Goal: Contribute content: Contribute content

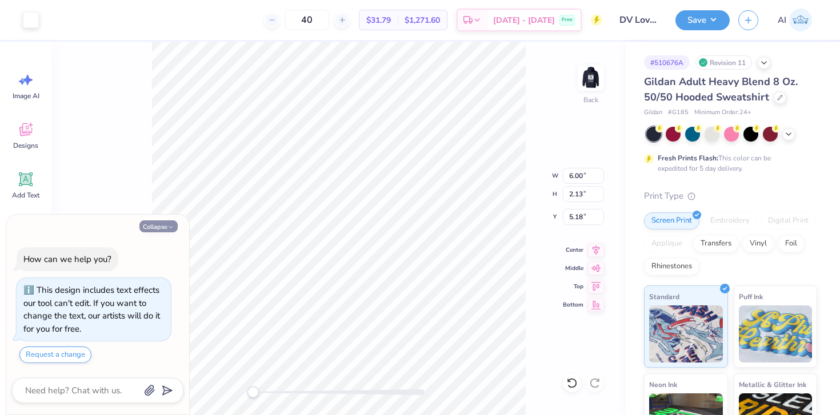
click at [149, 231] on button "Collapse" at bounding box center [158, 227] width 38 height 12
type textarea "x"
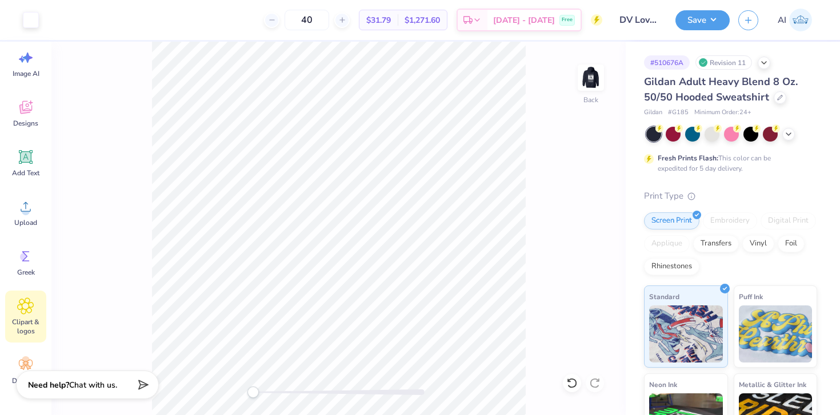
scroll to position [22, 0]
click at [591, 69] on img at bounding box center [591, 78] width 46 height 46
click at [576, 74] on div "Front" at bounding box center [338, 229] width 574 height 374
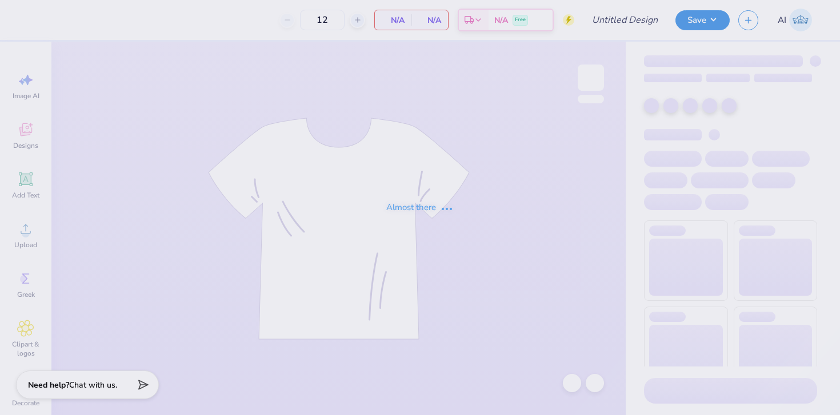
type input "UCI DSP - Fall 2025 Recruitment Merch"
type input "47"
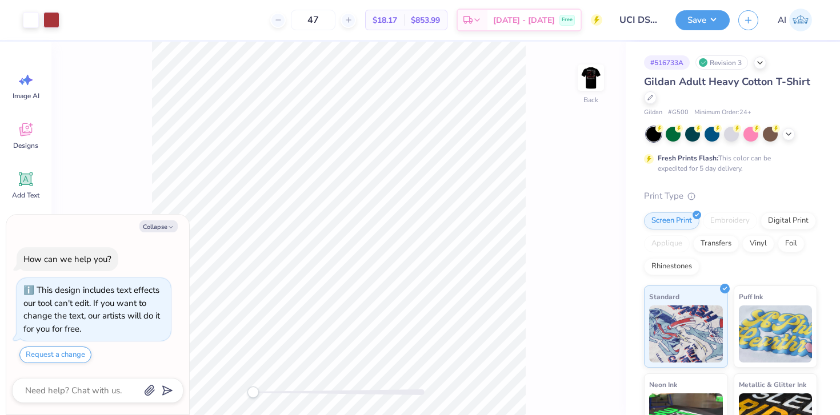
click at [550, 220] on div "Back" at bounding box center [338, 229] width 574 height 374
click at [171, 230] on icon "button" at bounding box center [170, 227] width 7 height 7
type textarea "x"
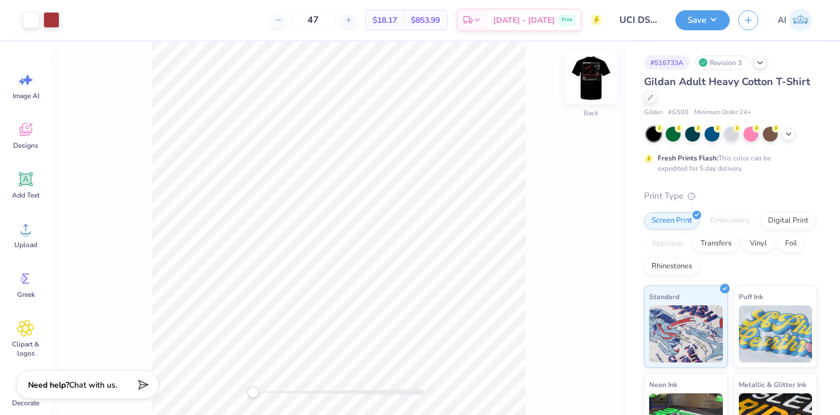
click at [588, 87] on img at bounding box center [591, 78] width 46 height 46
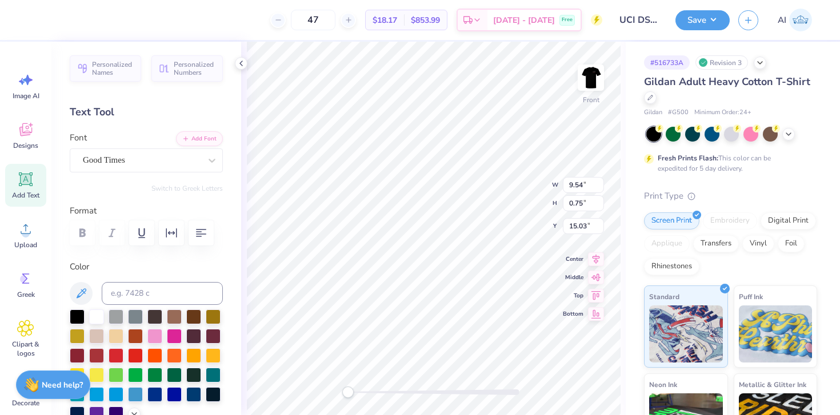
type textarea "Fall 2025"
type textarea "P"
type textarea "Recruitment"
type input "12.00"
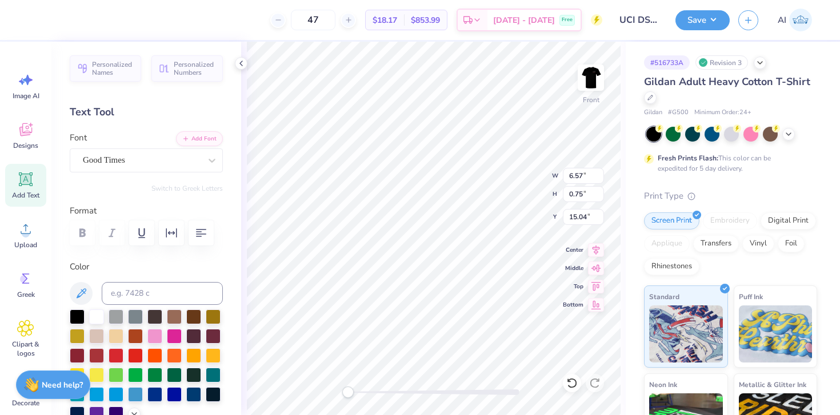
type input "12.22"
type input "4.12"
type input "9.30"
type input "0.38"
type input "15.97"
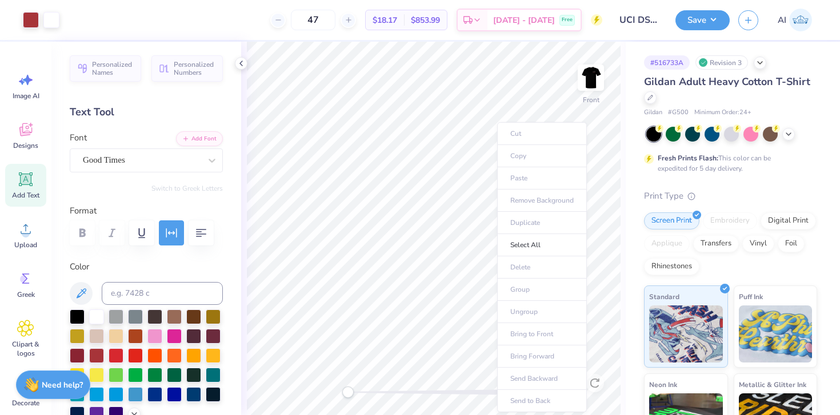
click at [534, 306] on ul "Cut Copy Paste Remove Background Duplicate Select All Delete Group Ungroup Brin…" at bounding box center [542, 267] width 90 height 290
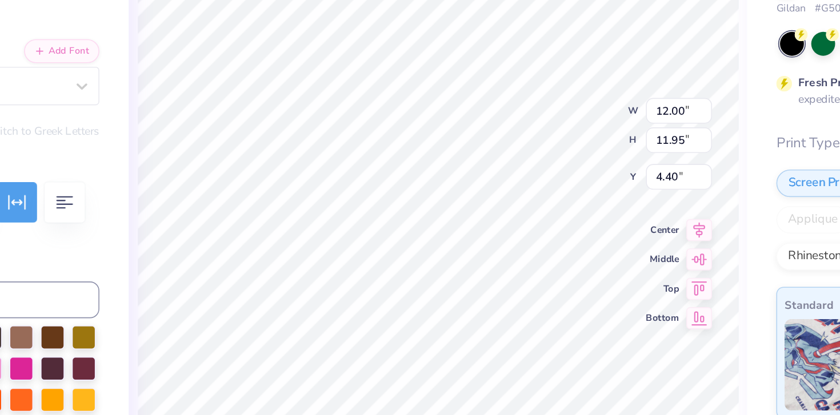
type input "9.30"
type input "0.38"
type input "15.96"
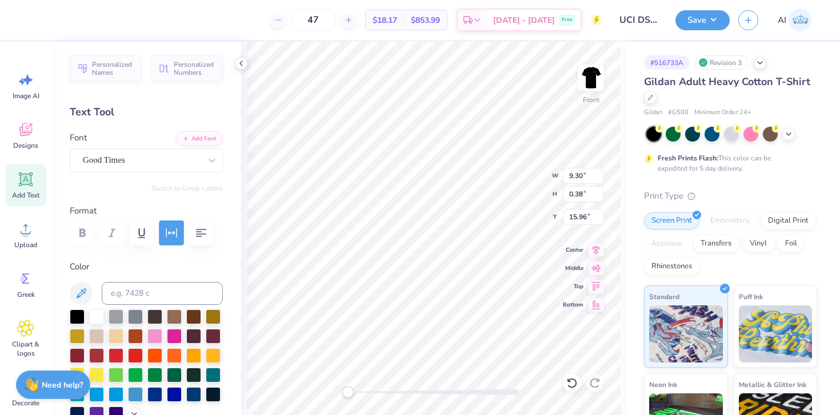
click at [170, 229] on icon "button" at bounding box center [172, 233] width 14 height 14
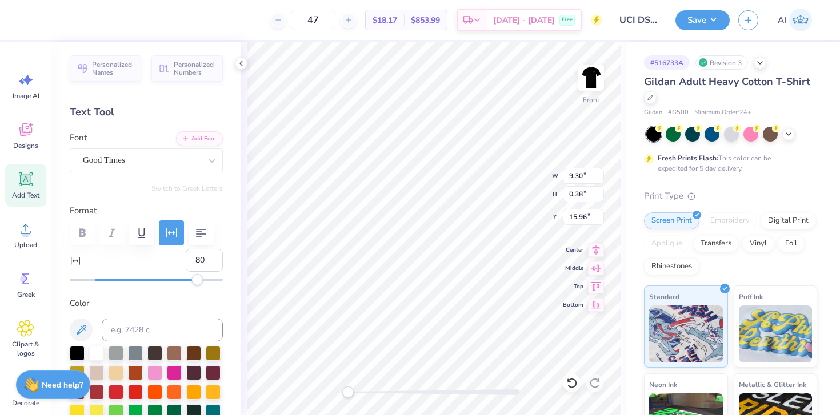
type input "79"
drag, startPoint x: 214, startPoint y: 281, endPoint x: 195, endPoint y: 281, distance: 18.9
click at [195, 281] on div "Accessibility label" at bounding box center [196, 279] width 11 height 11
type input "70"
drag, startPoint x: 195, startPoint y: 282, endPoint x: 185, endPoint y: 280, distance: 11.1
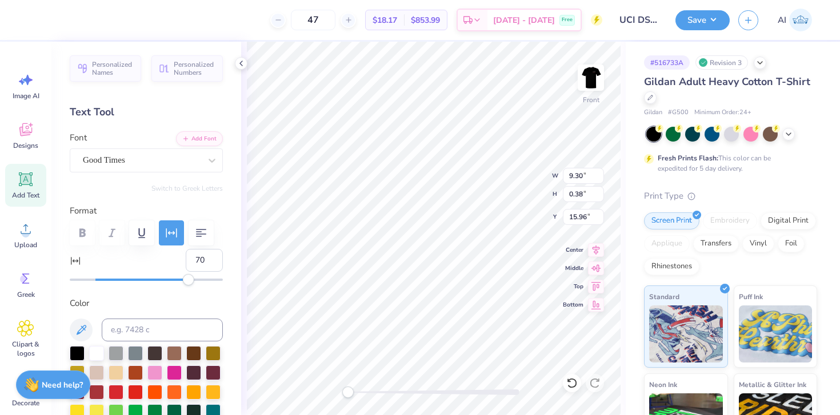
click at [185, 280] on div "Accessibility label" at bounding box center [188, 279] width 11 height 11
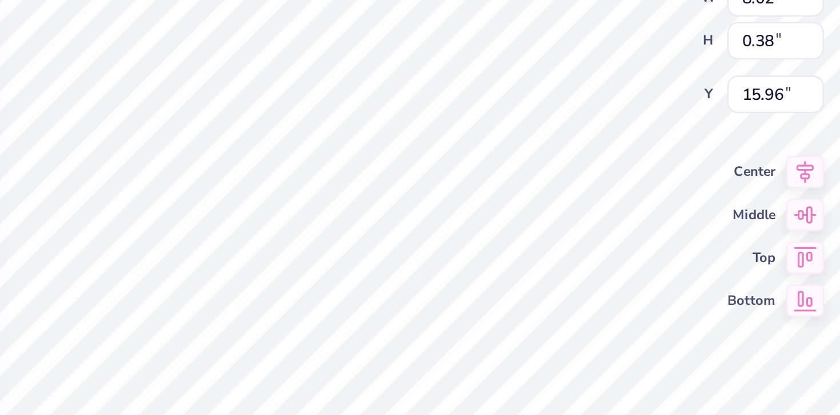
type input "70"
type input "8.02"
type input "0.38"
type input "15.96"
type input "70"
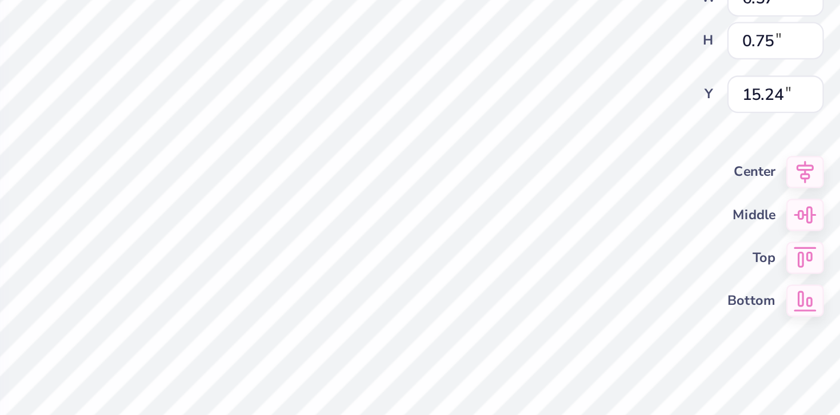
type input "8.02"
type input "0.38"
type input "16.34"
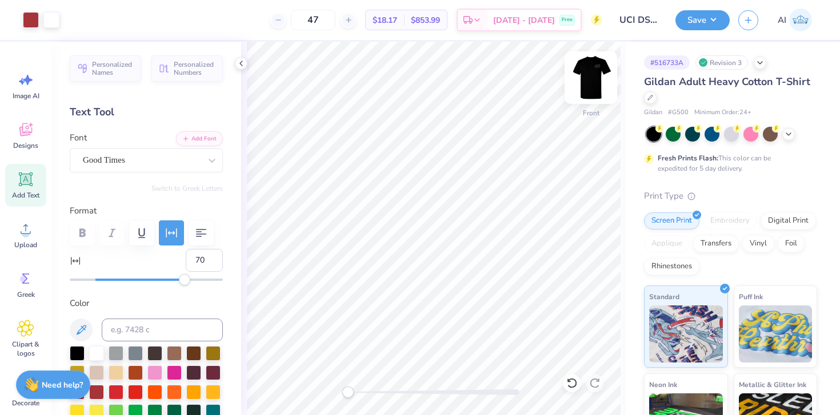
click at [590, 73] on img at bounding box center [591, 78] width 46 height 46
click at [590, 73] on img at bounding box center [590, 77] width 23 height 23
click at [717, 17] on button "Save" at bounding box center [702, 19] width 54 height 20
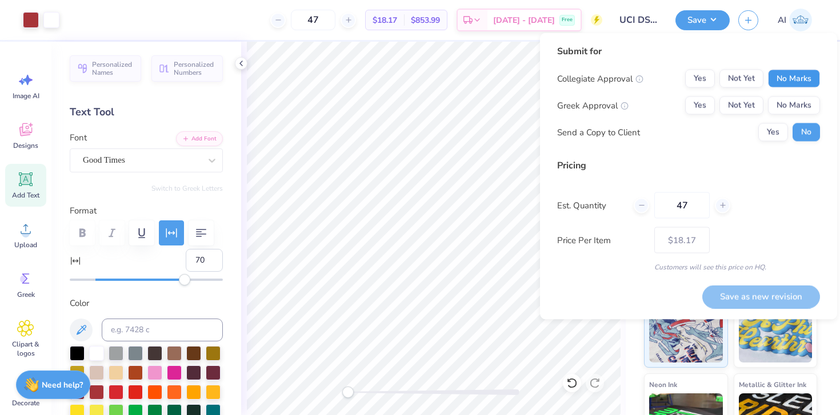
click at [800, 78] on button "No Marks" at bounding box center [794, 79] width 52 height 18
click at [695, 104] on button "Yes" at bounding box center [700, 106] width 30 height 18
click at [720, 202] on icon at bounding box center [723, 206] width 8 height 8
type input "48"
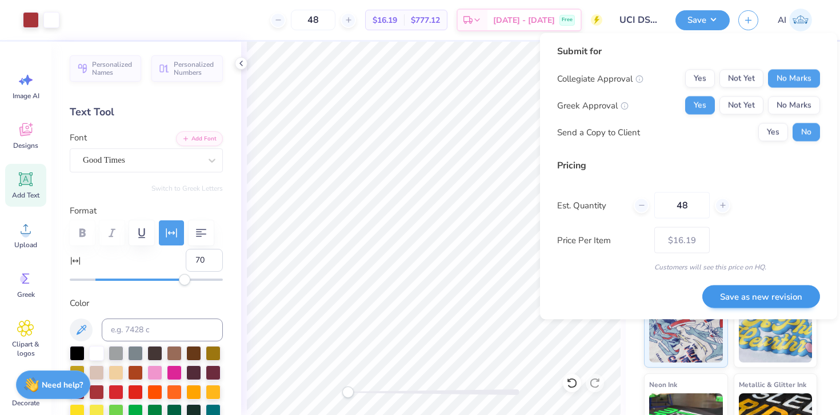
click at [750, 297] on button "Save as new revision" at bounding box center [761, 296] width 118 height 23
type input "$16.19"
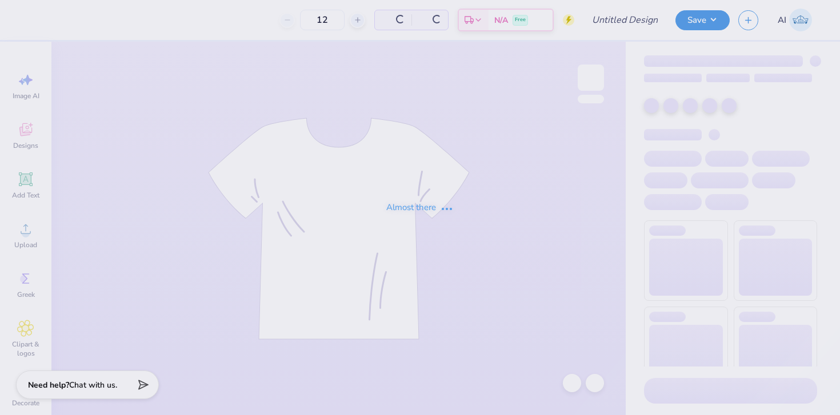
type input "UCI DSP - Fall 2025 Recruitment Merch"
type input "48"
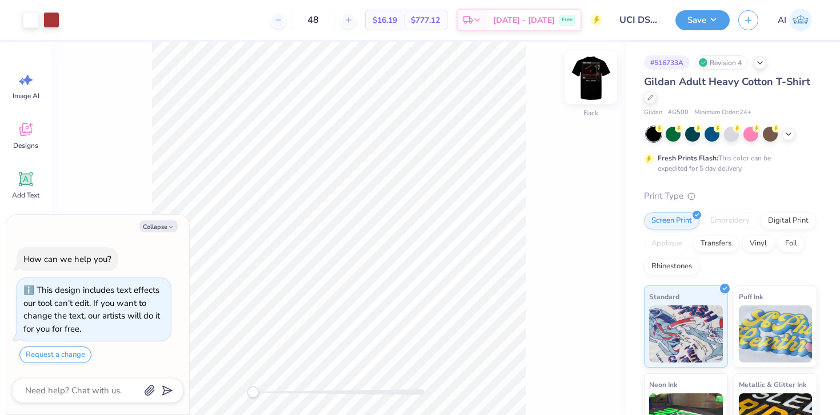
click at [596, 73] on img at bounding box center [591, 78] width 46 height 46
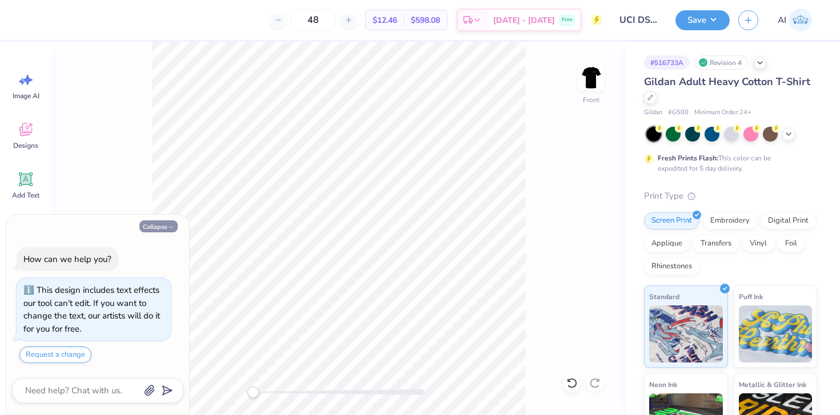
click at [164, 230] on button "Collapse" at bounding box center [158, 227] width 38 height 12
type textarea "x"
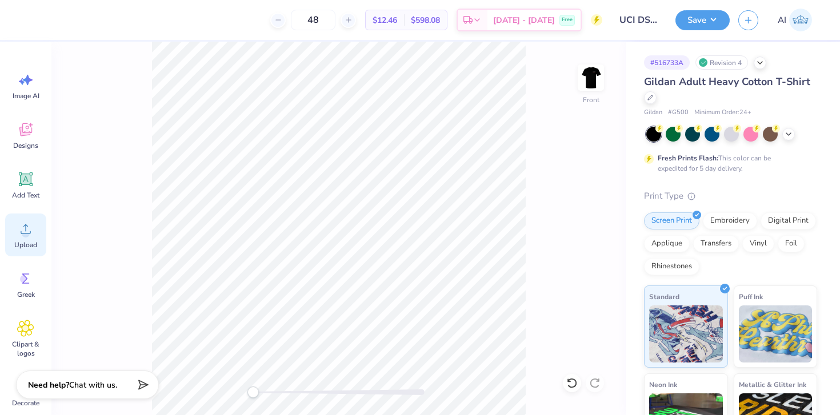
click at [33, 216] on div "Upload" at bounding box center [25, 235] width 41 height 43
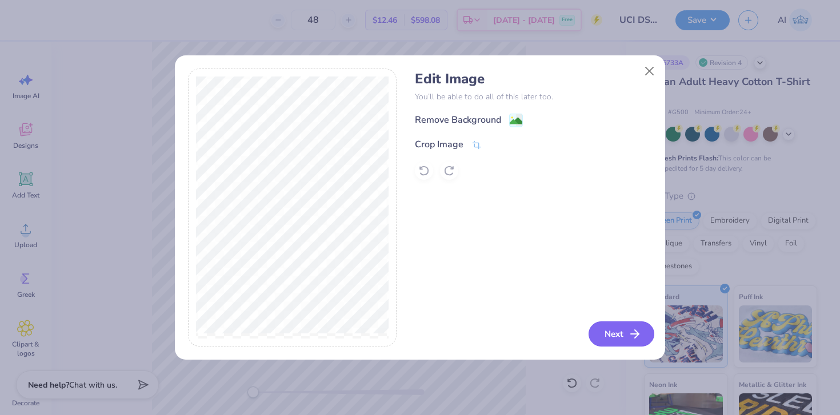
click at [606, 340] on button "Next" at bounding box center [622, 334] width 66 height 25
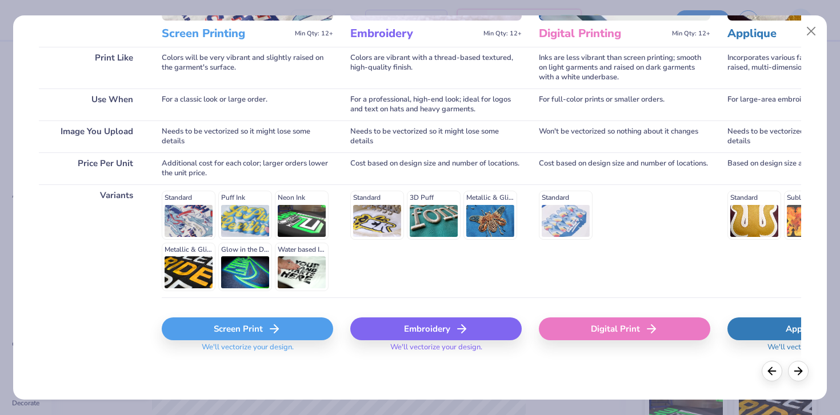
click at [230, 337] on div "Screen Print" at bounding box center [247, 329] width 171 height 23
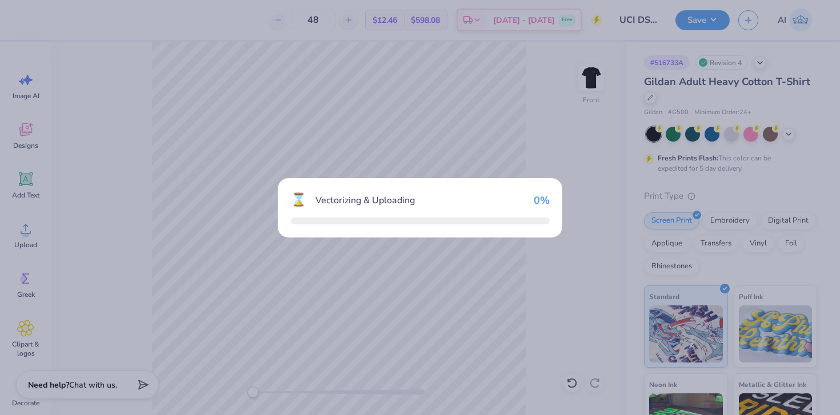
scroll to position [154, 0]
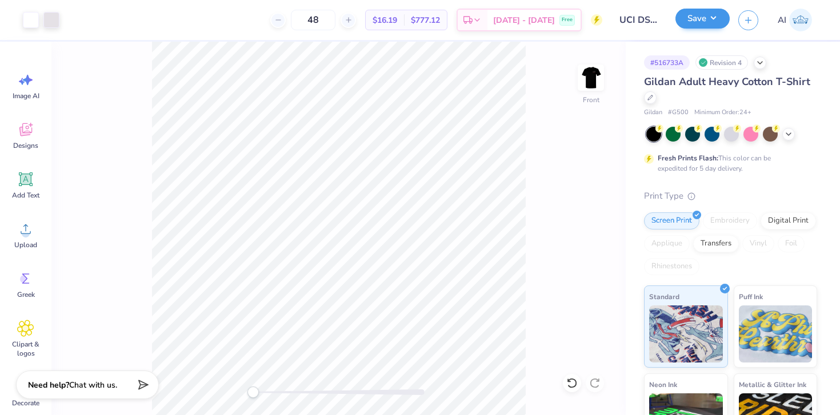
click at [711, 24] on button "Save" at bounding box center [702, 19] width 54 height 20
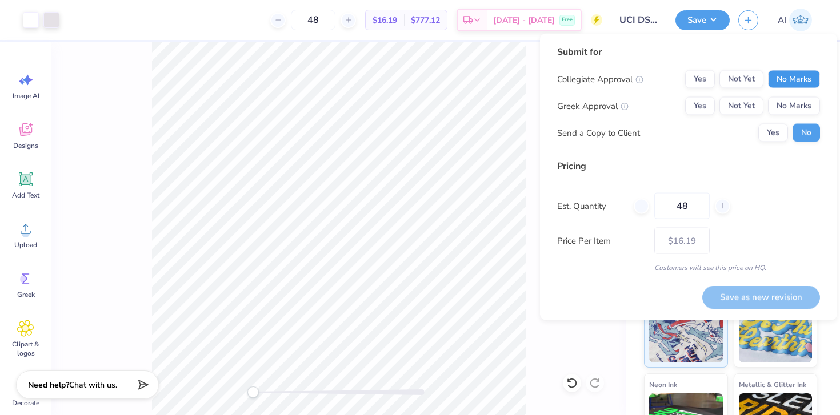
click at [789, 81] on button "No Marks" at bounding box center [794, 79] width 52 height 18
click at [705, 105] on button "Yes" at bounding box center [700, 106] width 30 height 18
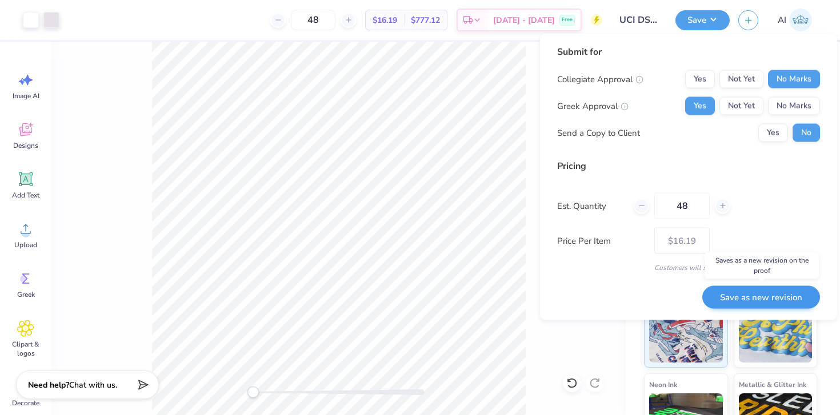
click at [747, 293] on button "Save as new revision" at bounding box center [761, 297] width 118 height 23
type input "$16.19"
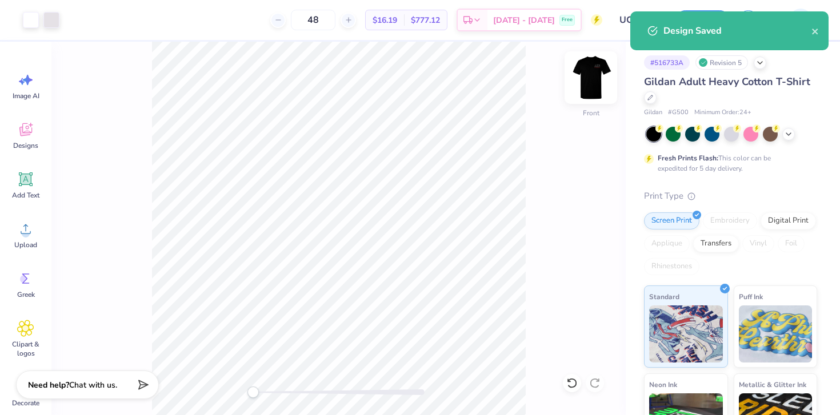
click at [579, 79] on img at bounding box center [591, 78] width 46 height 46
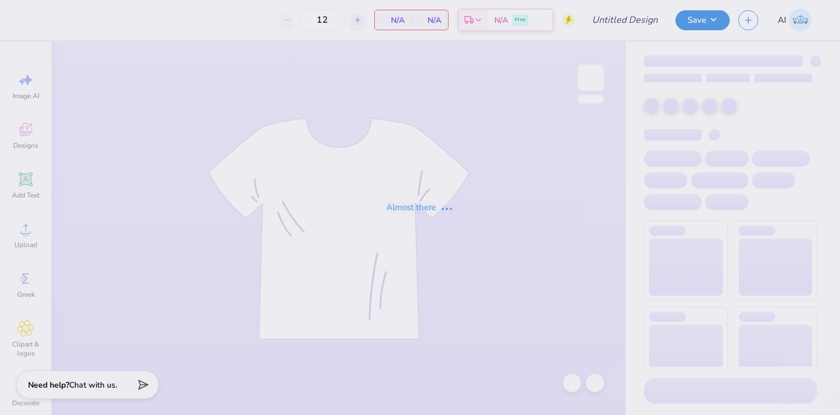
type input "UCI DSP - Fall 2025 Recruitment Merch"
type input "48"
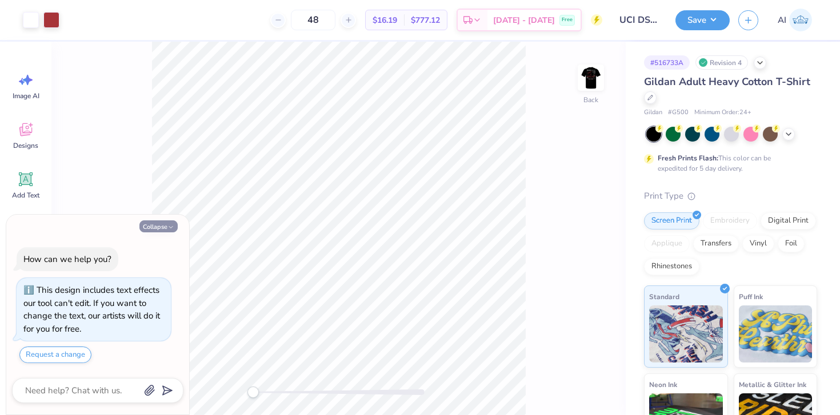
click at [162, 230] on button "Collapse" at bounding box center [158, 227] width 38 height 12
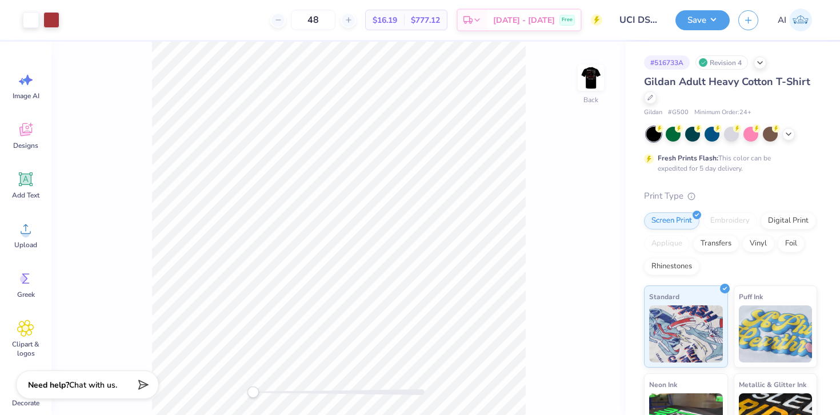
type textarea "x"
click at [581, 78] on img at bounding box center [591, 78] width 46 height 46
